Goal: Information Seeking & Learning: Learn about a topic

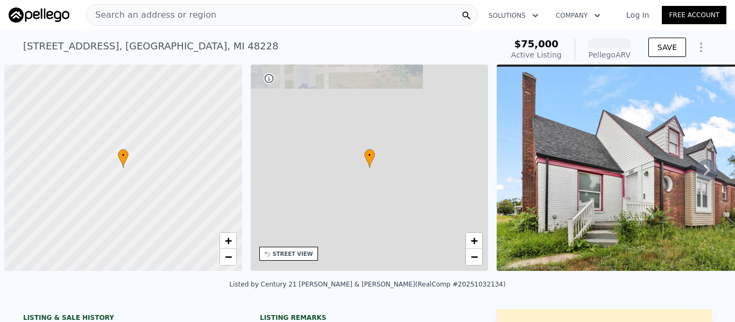
scroll to position [0, 4]
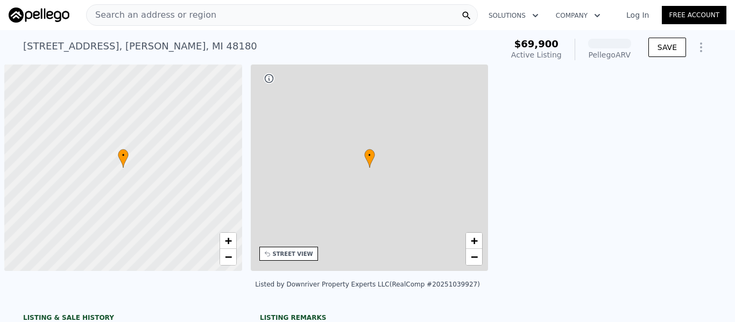
scroll to position [0, 4]
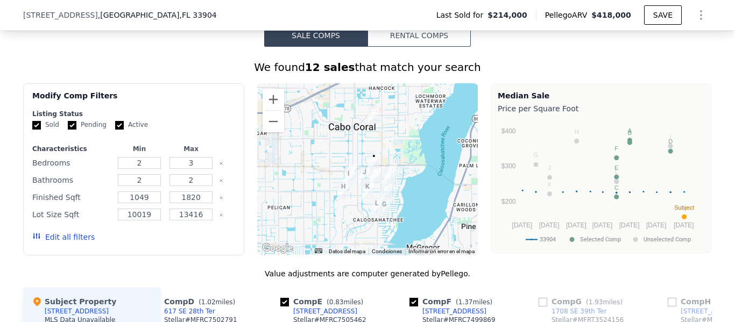
scroll to position [855, 0]
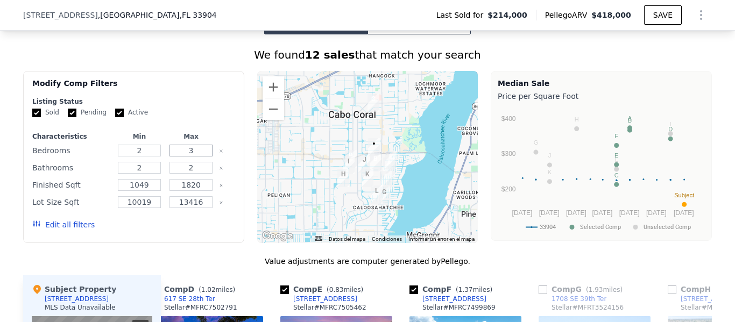
click at [188, 157] on input "3" at bounding box center [190, 151] width 43 height 12
type input "2"
click at [189, 191] on input "1820" at bounding box center [190, 185] width 43 height 12
type input "1200"
click at [187, 208] on input "13416" at bounding box center [190, 202] width 43 height 12
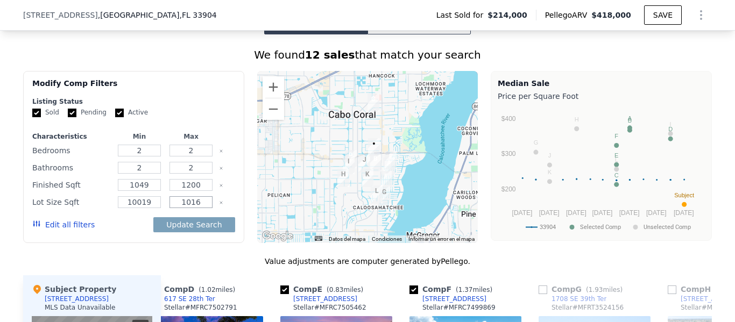
click at [197, 208] on input "1016" at bounding box center [190, 202] width 43 height 12
type input "1010"
click at [202, 232] on button "Update Search" at bounding box center [193, 224] width 81 height 15
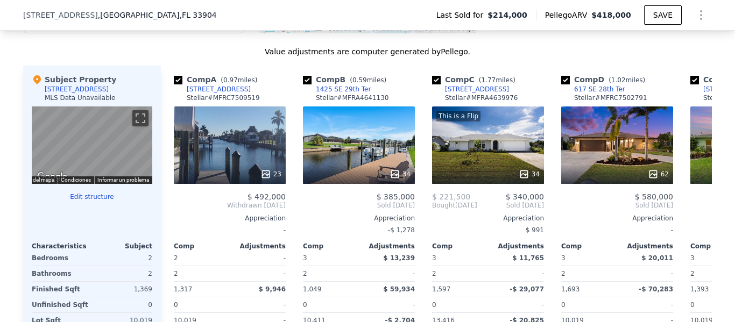
scroll to position [1059, 0]
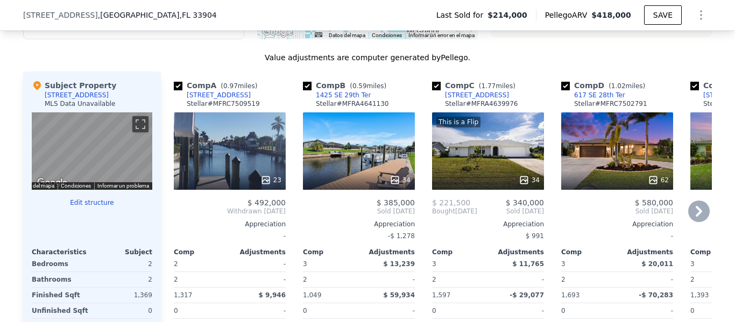
click at [690, 220] on icon at bounding box center [699, 212] width 22 height 22
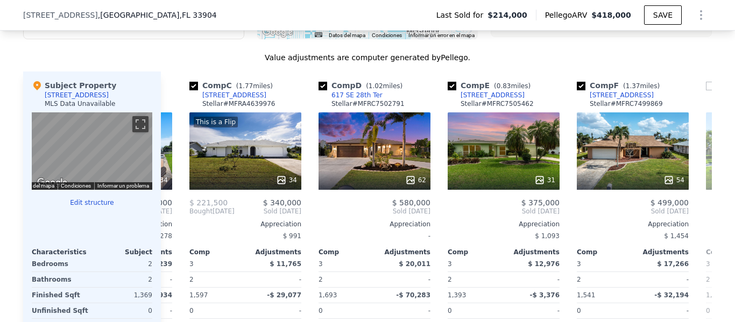
scroll to position [0, 258]
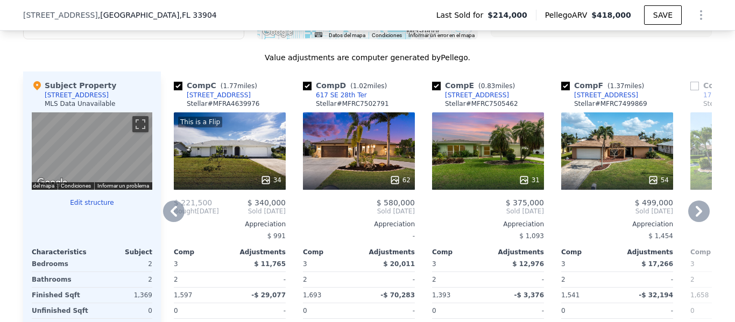
click at [691, 221] on icon at bounding box center [699, 212] width 22 height 22
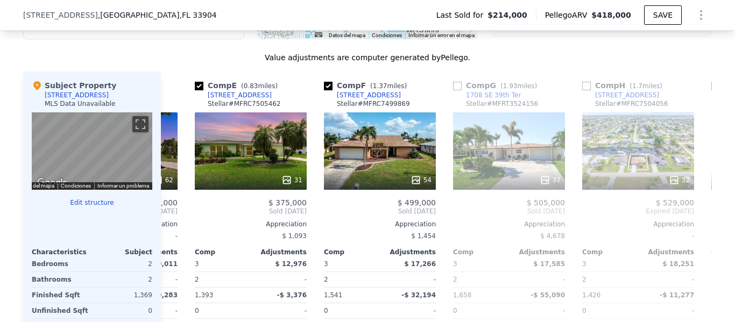
scroll to position [0, 516]
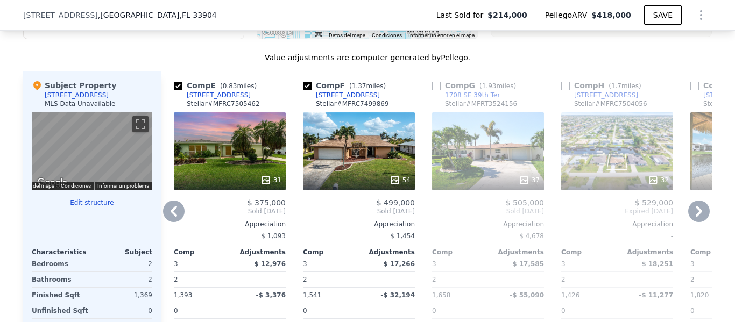
click at [696, 222] on icon at bounding box center [699, 212] width 22 height 22
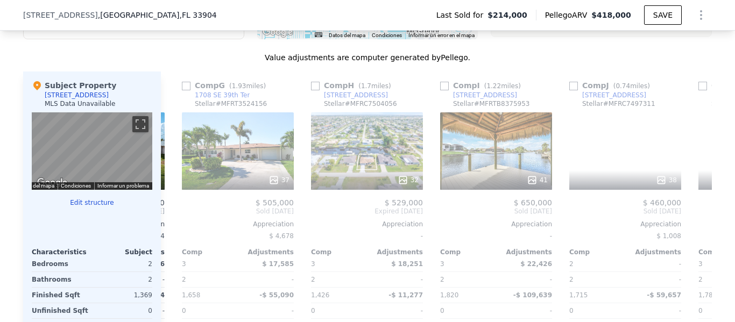
scroll to position [0, 775]
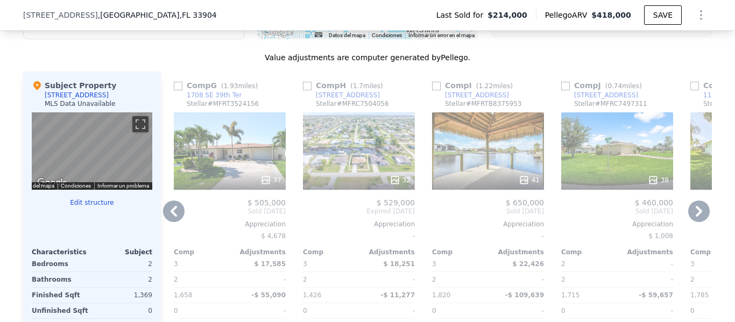
click at [696, 217] on icon at bounding box center [699, 211] width 6 height 11
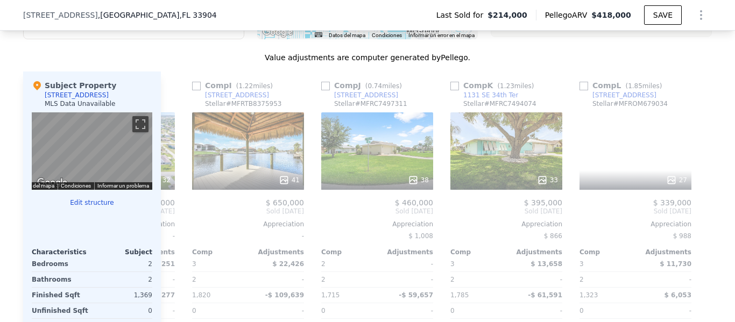
scroll to position [0, 1024]
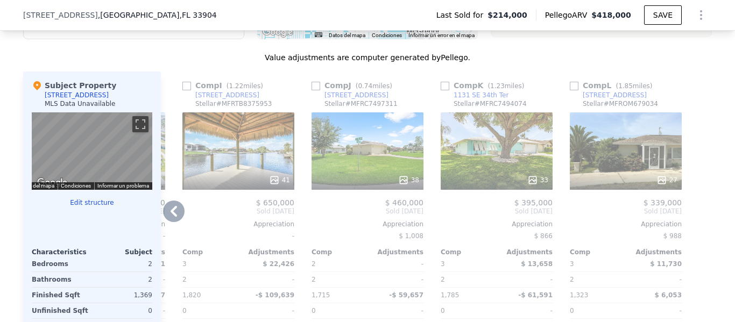
click at [389, 216] on span "Sold Nov 2024" at bounding box center [368, 211] width 112 height 9
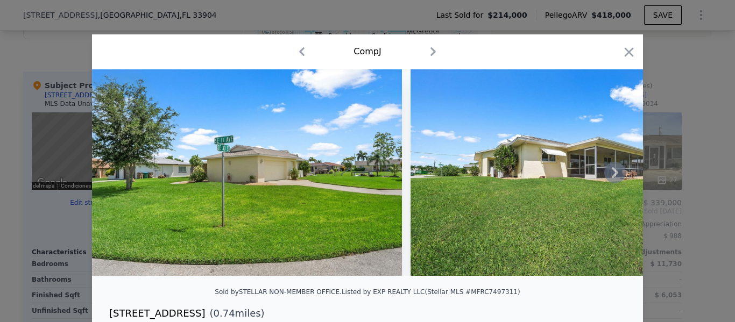
click at [612, 174] on icon at bounding box center [615, 172] width 6 height 11
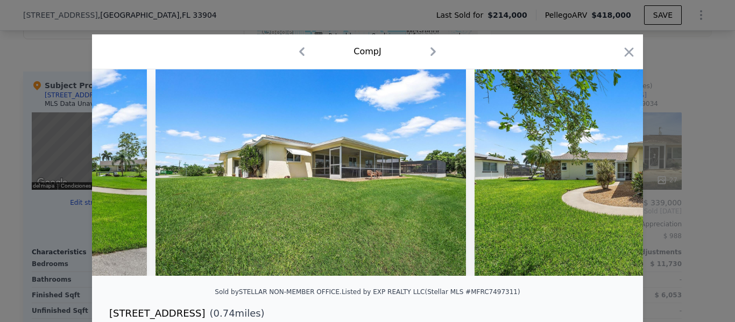
scroll to position [0, 258]
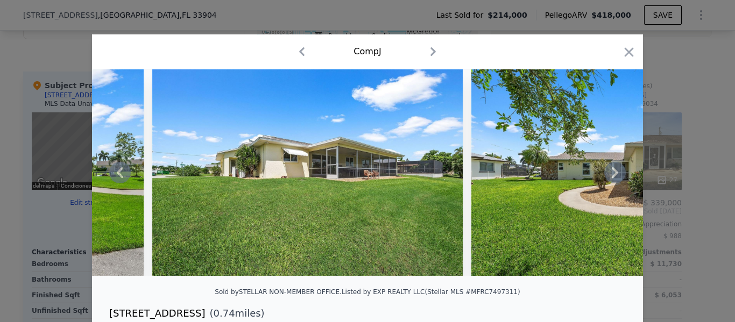
click at [612, 174] on icon at bounding box center [615, 172] width 6 height 11
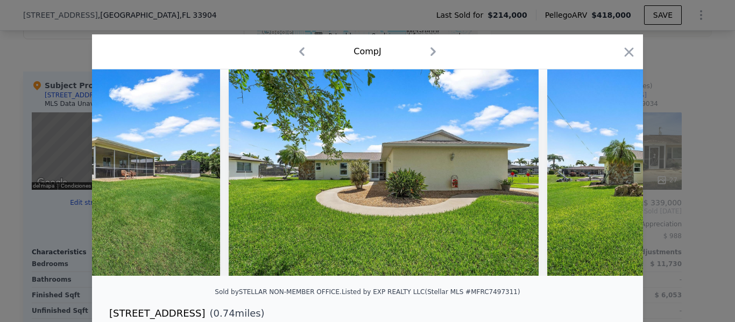
scroll to position [0, 516]
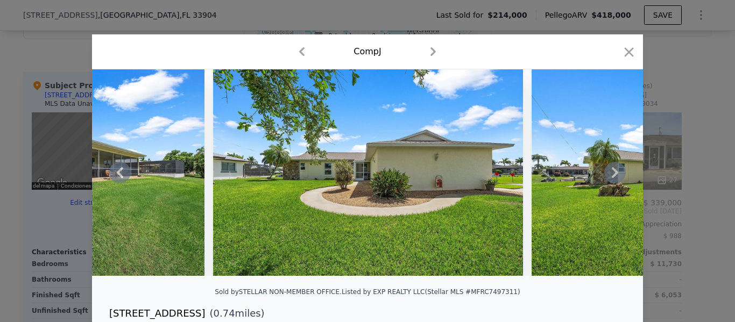
click at [612, 174] on icon at bounding box center [615, 172] width 6 height 11
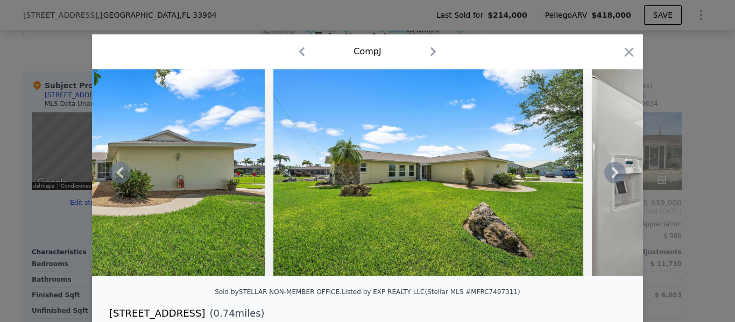
click at [612, 174] on icon at bounding box center [615, 172] width 6 height 11
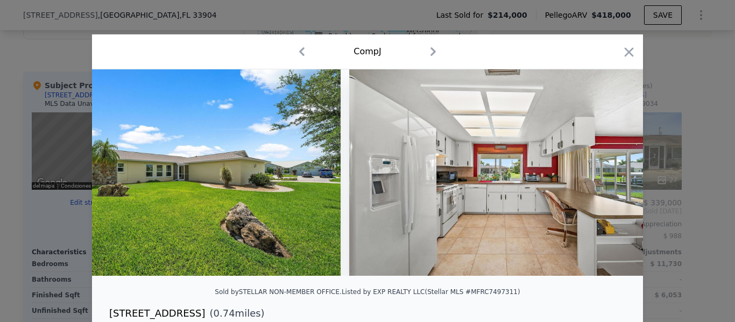
scroll to position [0, 1033]
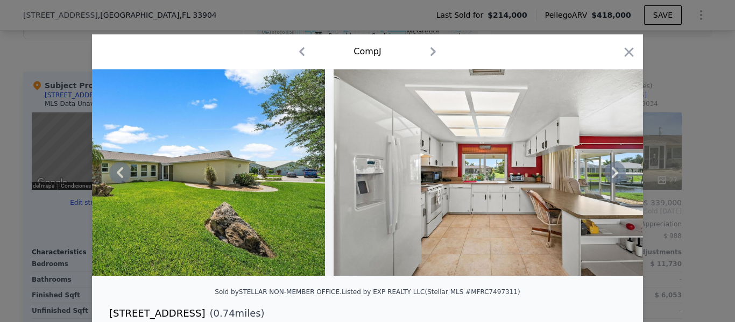
click at [612, 174] on icon at bounding box center [615, 172] width 6 height 11
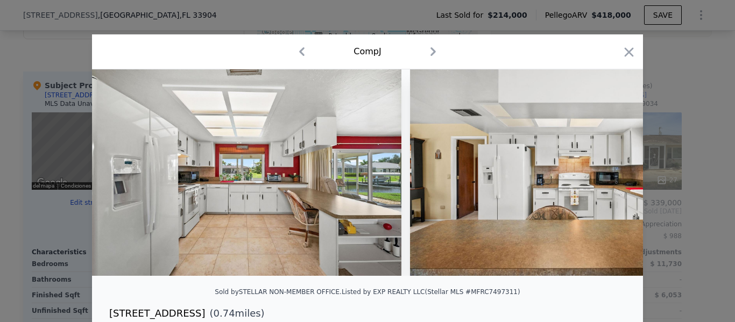
scroll to position [0, 1291]
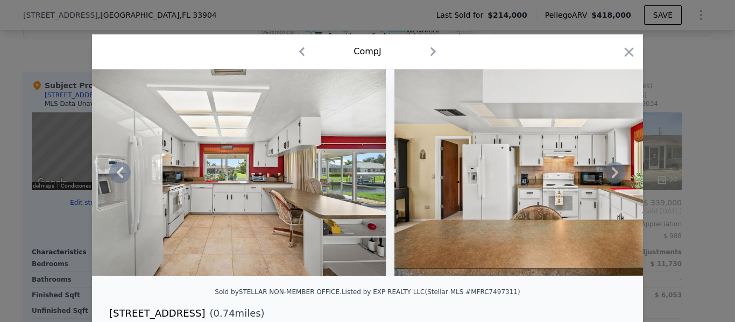
click at [612, 174] on icon at bounding box center [615, 172] width 6 height 11
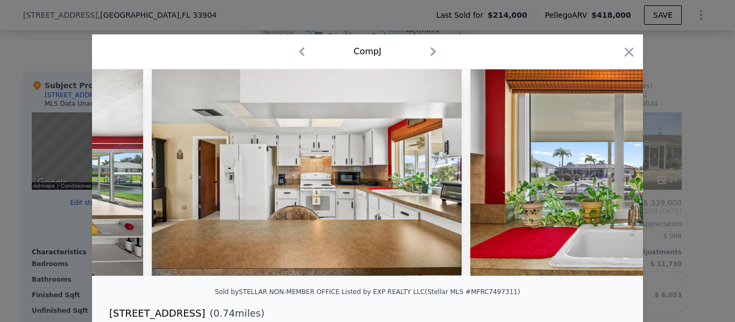
scroll to position [0, 1549]
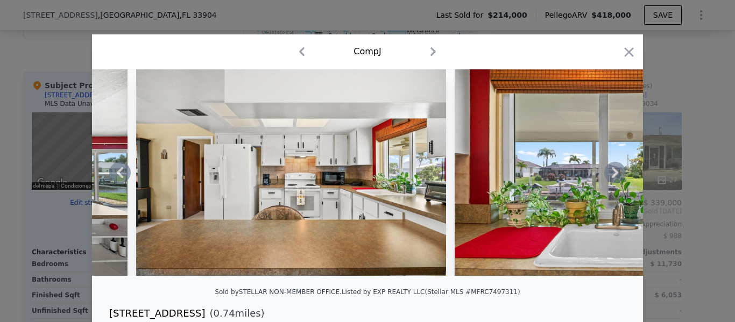
click at [612, 174] on icon at bounding box center [615, 172] width 6 height 11
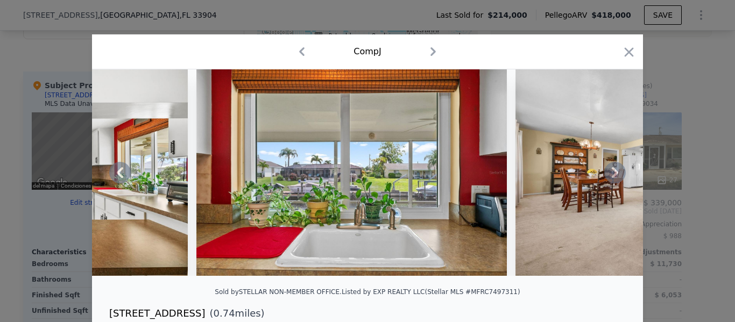
click at [612, 174] on icon at bounding box center [615, 172] width 6 height 11
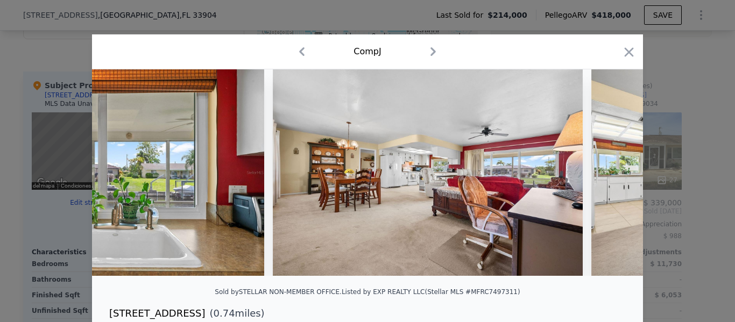
scroll to position [0, 2066]
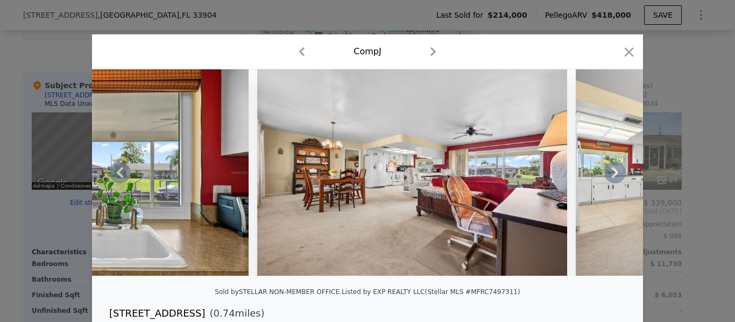
click at [612, 174] on icon at bounding box center [615, 172] width 6 height 11
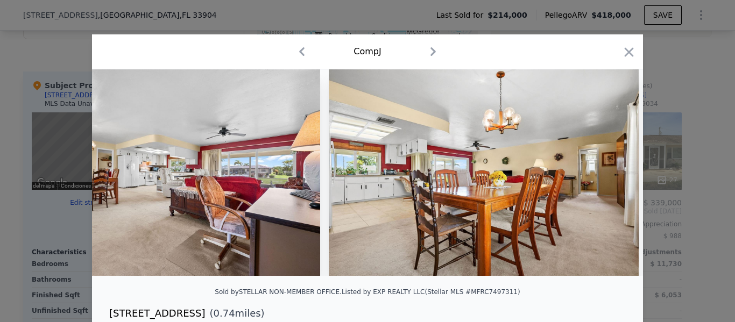
scroll to position [0, 2324]
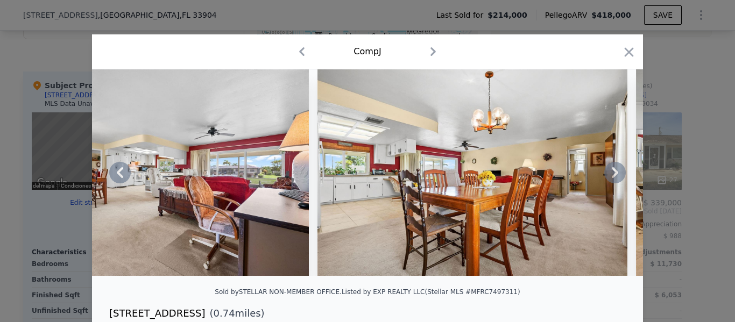
click at [610, 176] on icon at bounding box center [615, 173] width 22 height 22
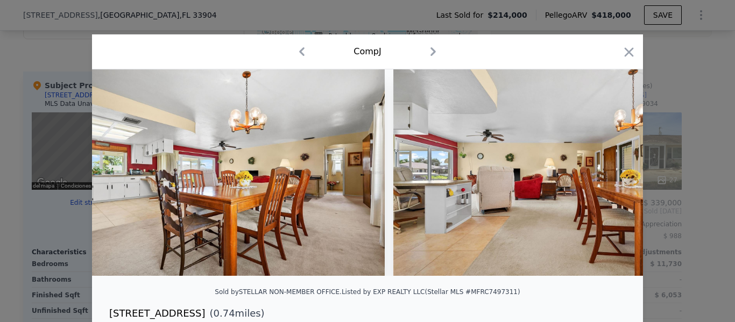
scroll to position [0, 2582]
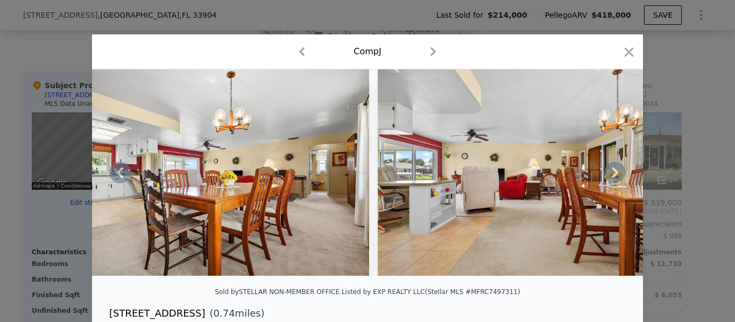
click at [609, 179] on icon at bounding box center [615, 173] width 22 height 22
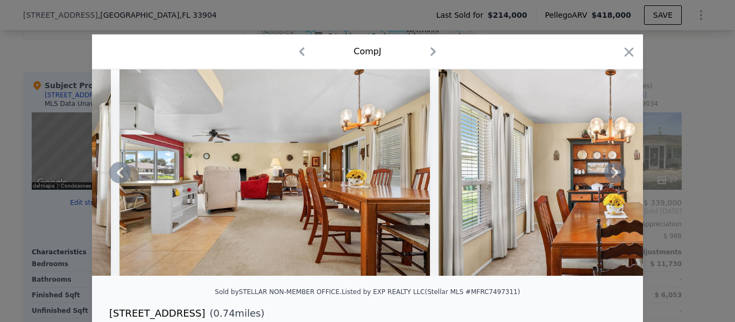
click at [609, 179] on icon at bounding box center [615, 173] width 22 height 22
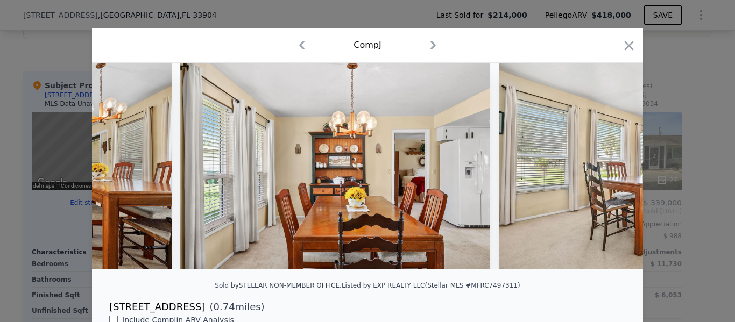
scroll to position [0, 0]
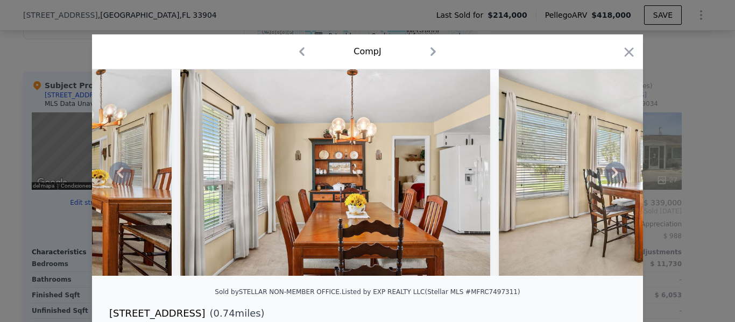
click at [610, 181] on icon at bounding box center [615, 173] width 22 height 22
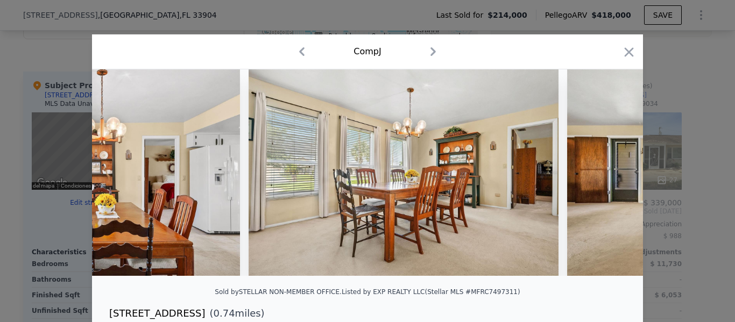
scroll to position [0, 3357]
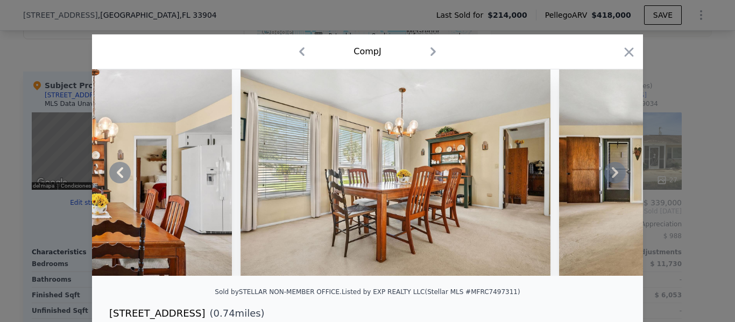
click at [611, 181] on icon at bounding box center [615, 173] width 22 height 22
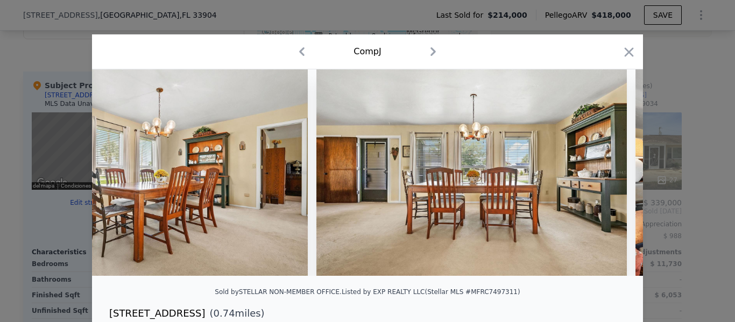
scroll to position [0, 3615]
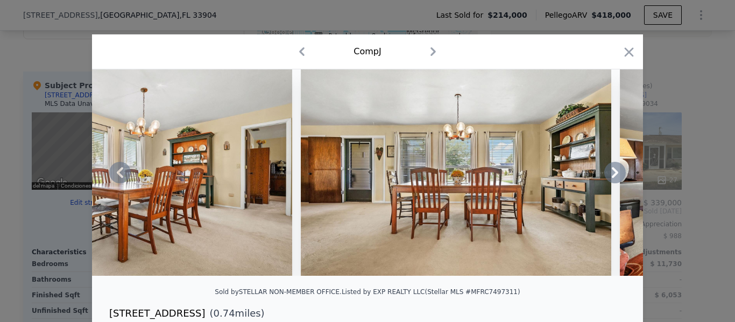
click at [611, 183] on icon at bounding box center [615, 173] width 22 height 22
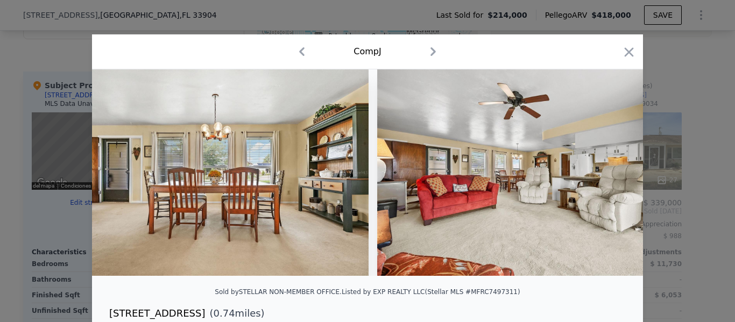
scroll to position [0, 3874]
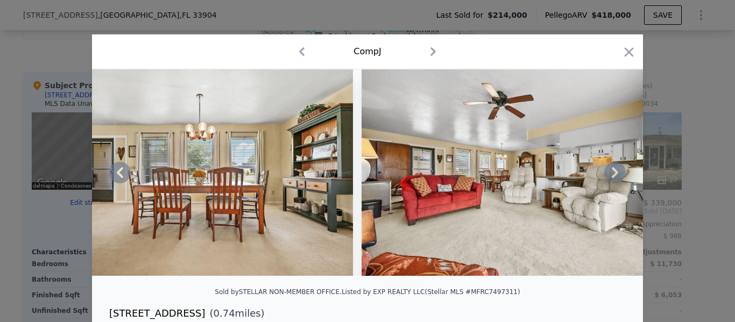
click at [611, 183] on icon at bounding box center [615, 173] width 22 height 22
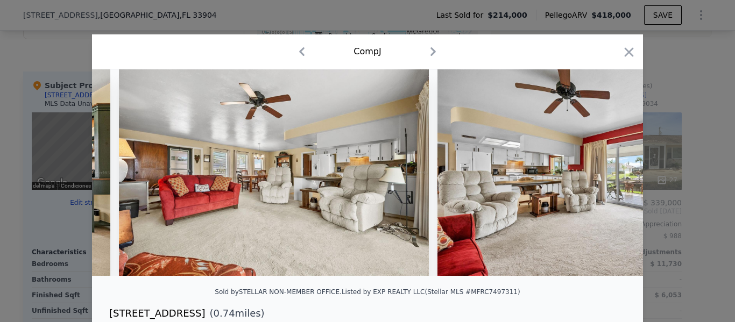
scroll to position [0, 4132]
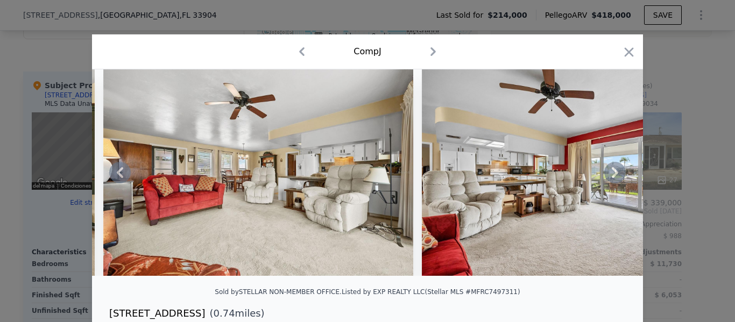
click at [611, 183] on icon at bounding box center [615, 173] width 22 height 22
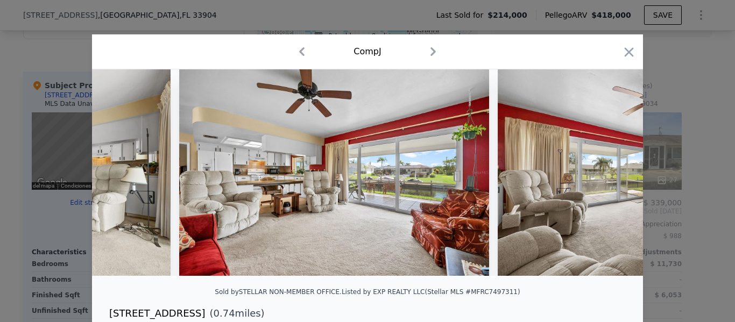
scroll to position [0, 4390]
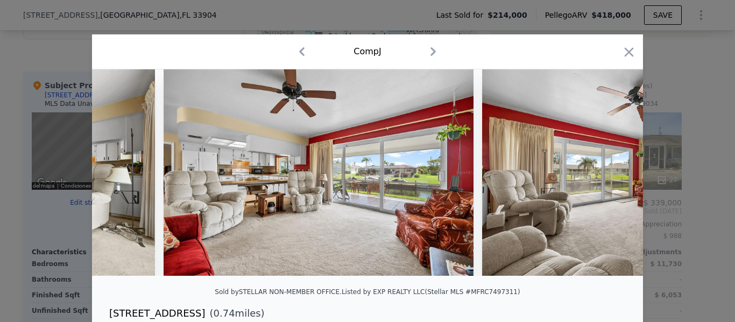
click at [611, 183] on div at bounding box center [367, 172] width 551 height 207
click at [611, 183] on icon at bounding box center [615, 173] width 22 height 22
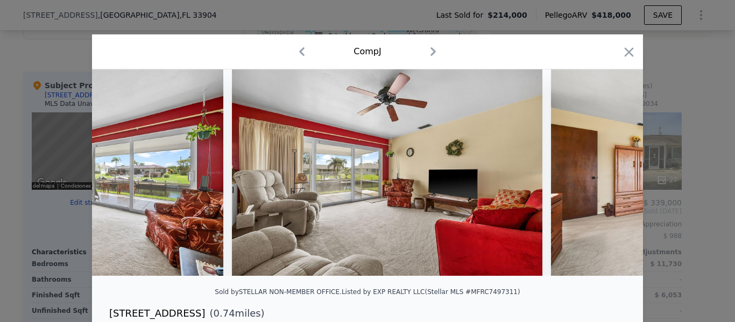
scroll to position [0, 4648]
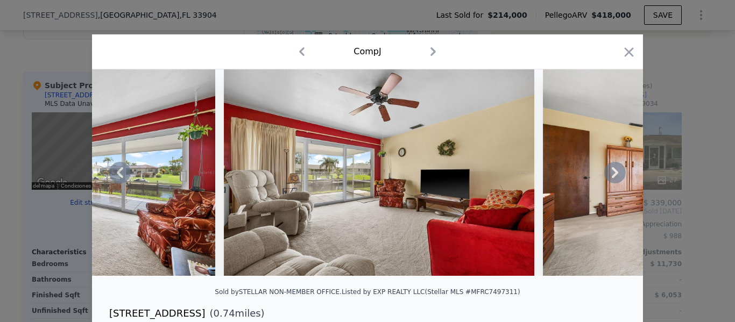
click at [611, 183] on icon at bounding box center [615, 173] width 22 height 22
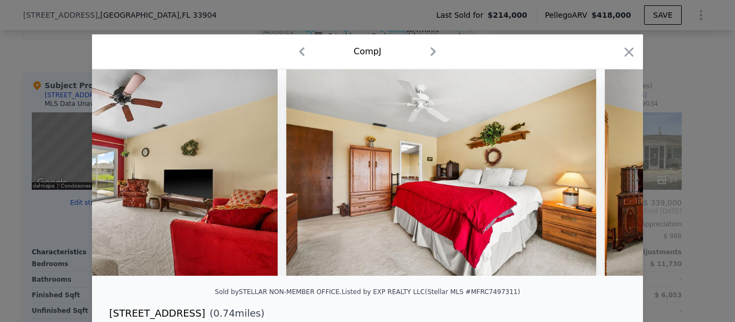
scroll to position [0, 4907]
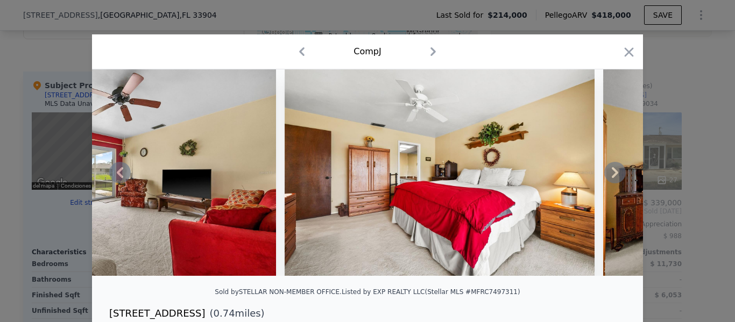
click at [611, 183] on icon at bounding box center [615, 173] width 22 height 22
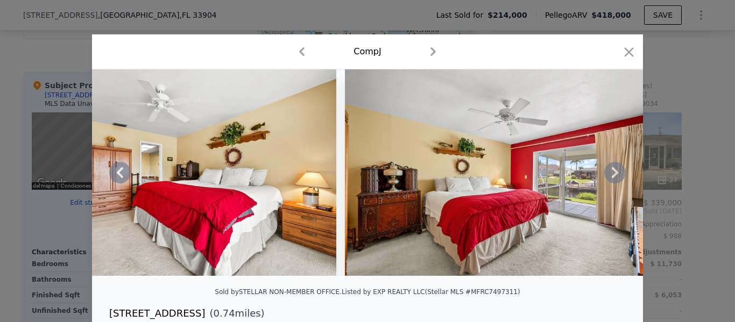
click at [611, 183] on icon at bounding box center [615, 173] width 22 height 22
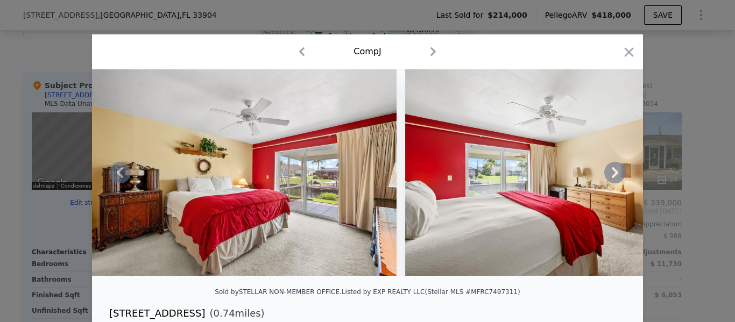
click at [611, 183] on icon at bounding box center [615, 173] width 22 height 22
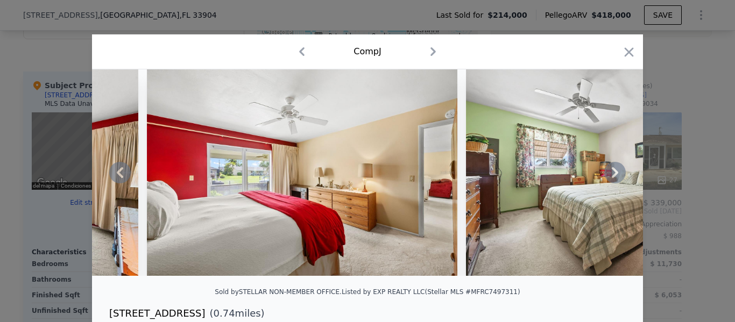
click at [611, 183] on icon at bounding box center [615, 173] width 22 height 22
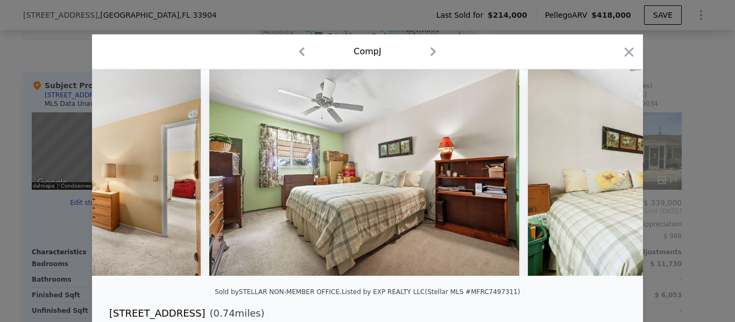
scroll to position [0, 5940]
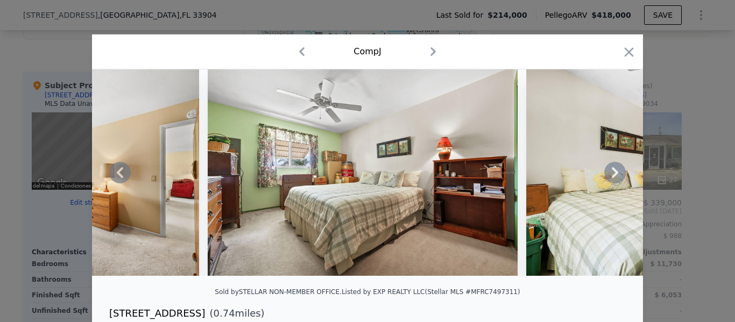
click at [613, 183] on icon at bounding box center [615, 173] width 22 height 22
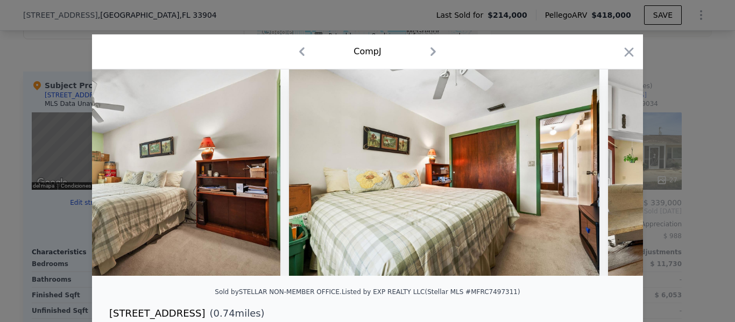
scroll to position [0, 6198]
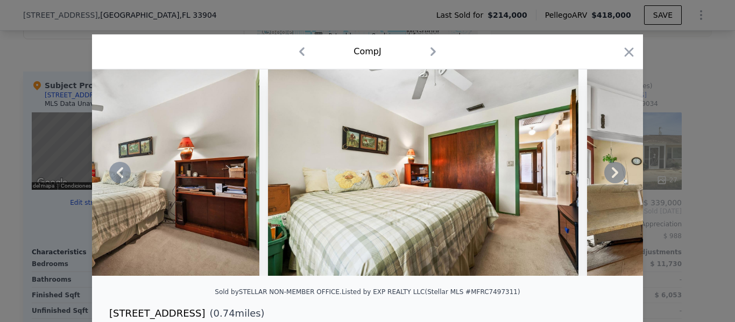
click at [613, 183] on icon at bounding box center [615, 173] width 22 height 22
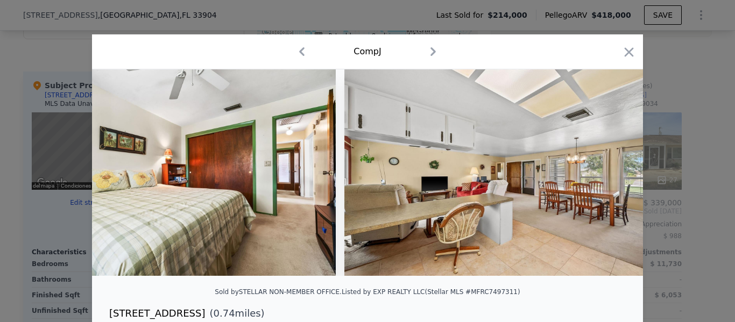
scroll to position [0, 6456]
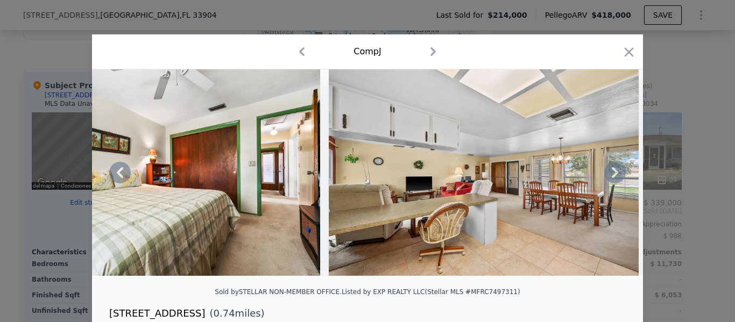
click at [614, 172] on icon at bounding box center [615, 173] width 22 height 22
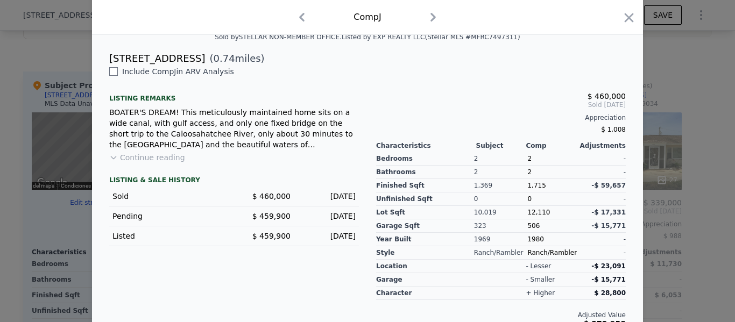
scroll to position [278, 0]
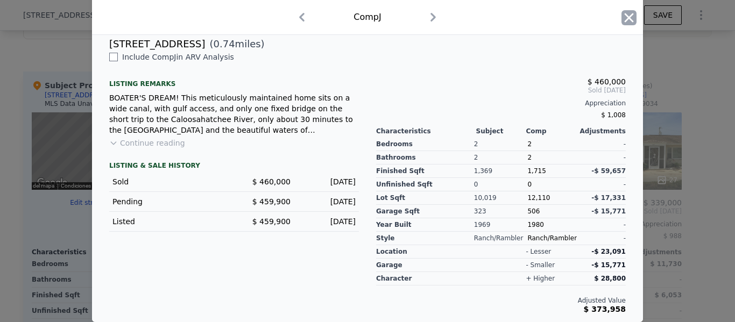
click at [624, 15] on icon "button" at bounding box center [628, 17] width 15 height 15
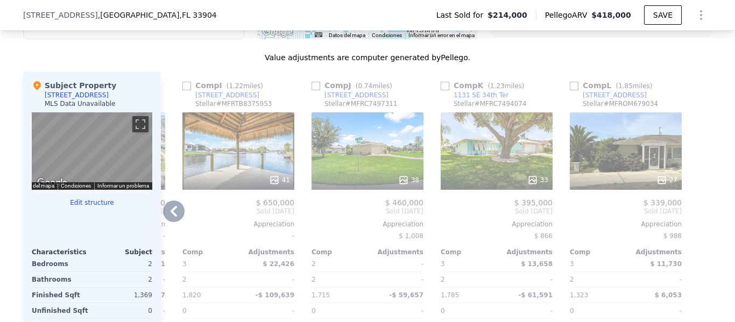
click at [171, 217] on icon at bounding box center [174, 211] width 6 height 11
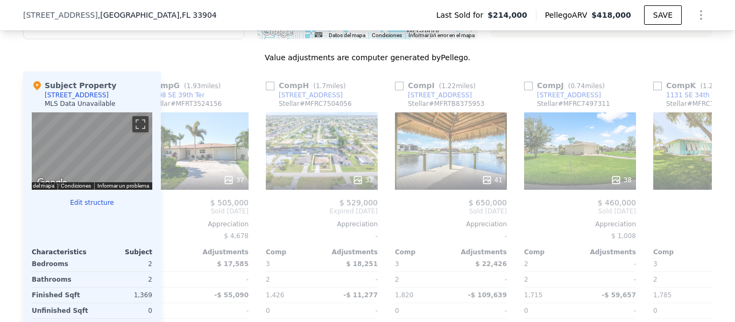
scroll to position [0, 766]
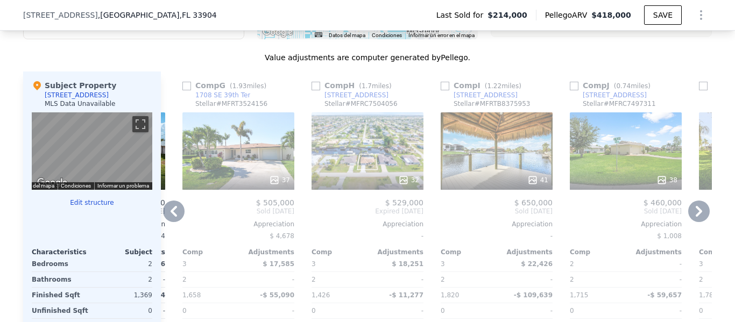
click at [171, 217] on icon at bounding box center [174, 211] width 6 height 11
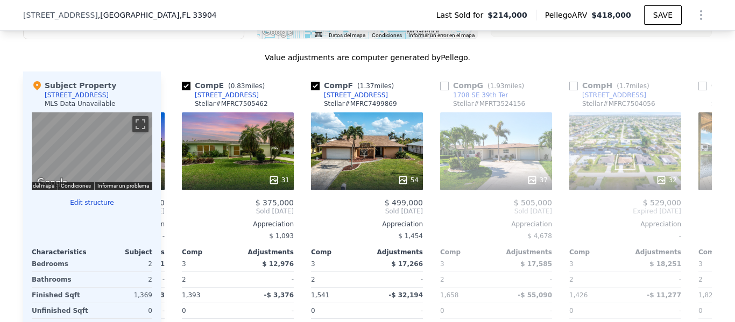
scroll to position [0, 508]
click at [171, 217] on icon at bounding box center [174, 211] width 6 height 11
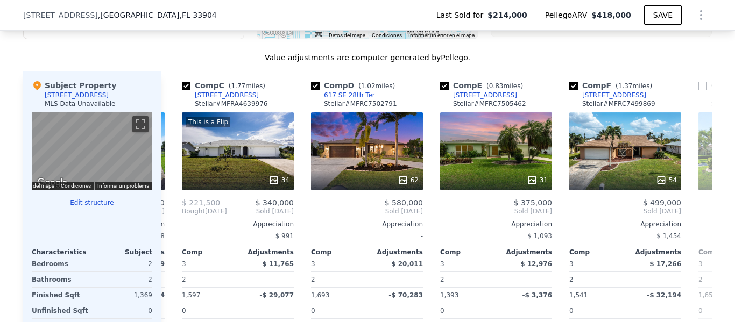
scroll to position [0, 250]
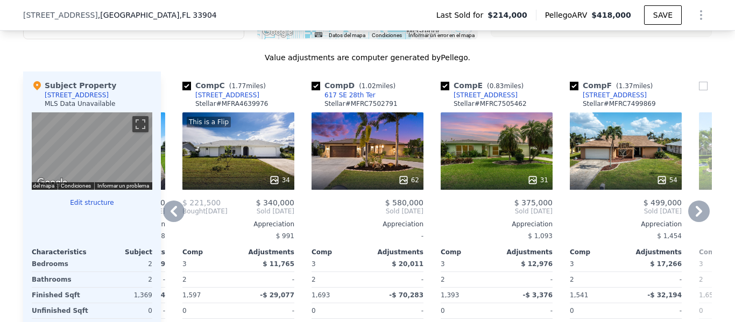
click at [171, 217] on icon at bounding box center [174, 211] width 6 height 11
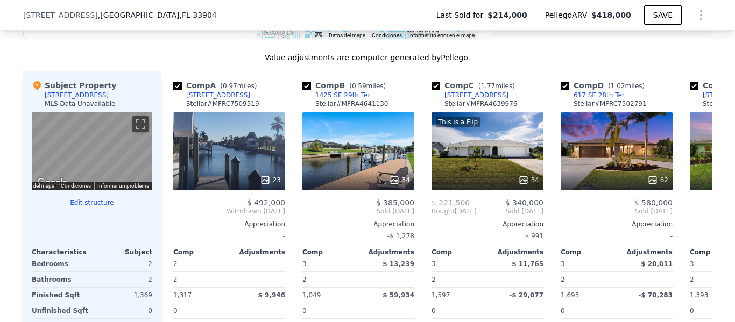
scroll to position [0, 0]
